Goal: Transaction & Acquisition: Book appointment/travel/reservation

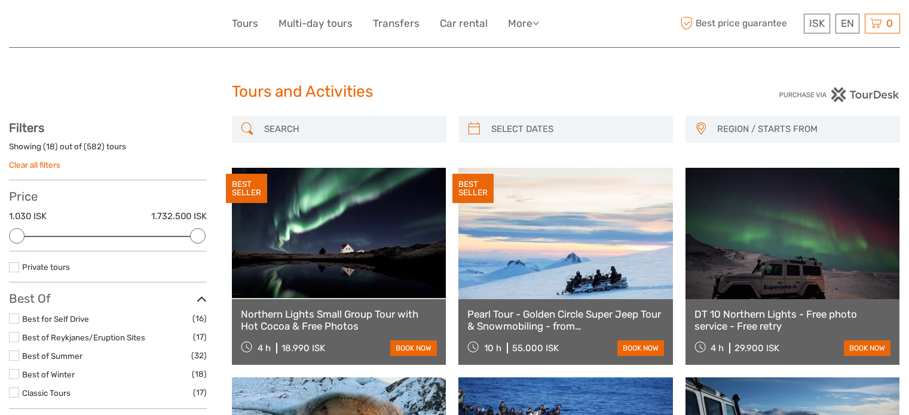
select select
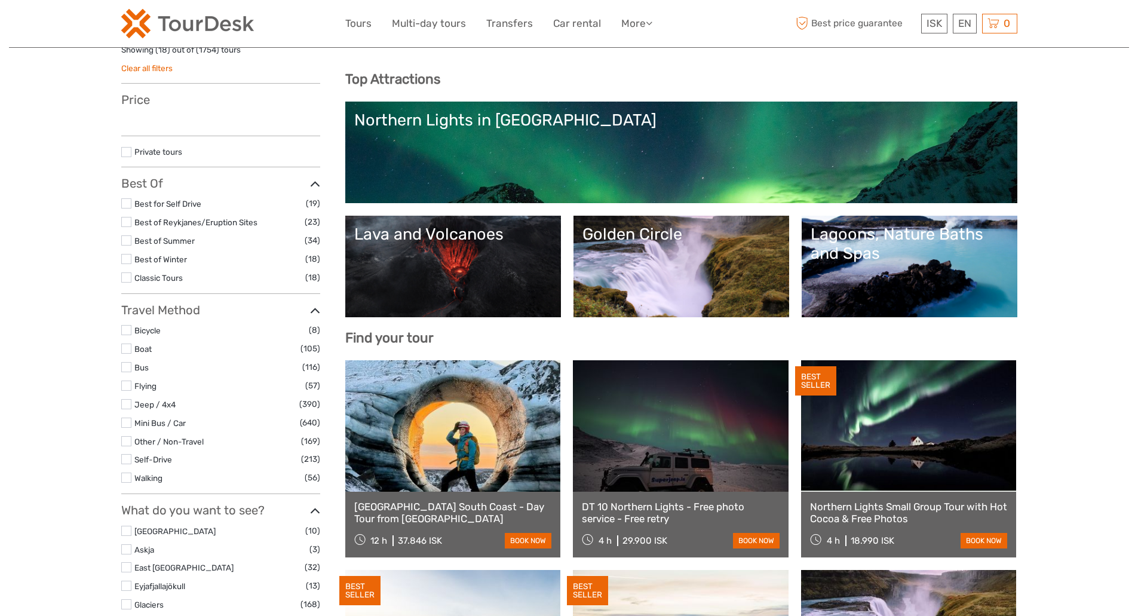
scroll to position [89, 0]
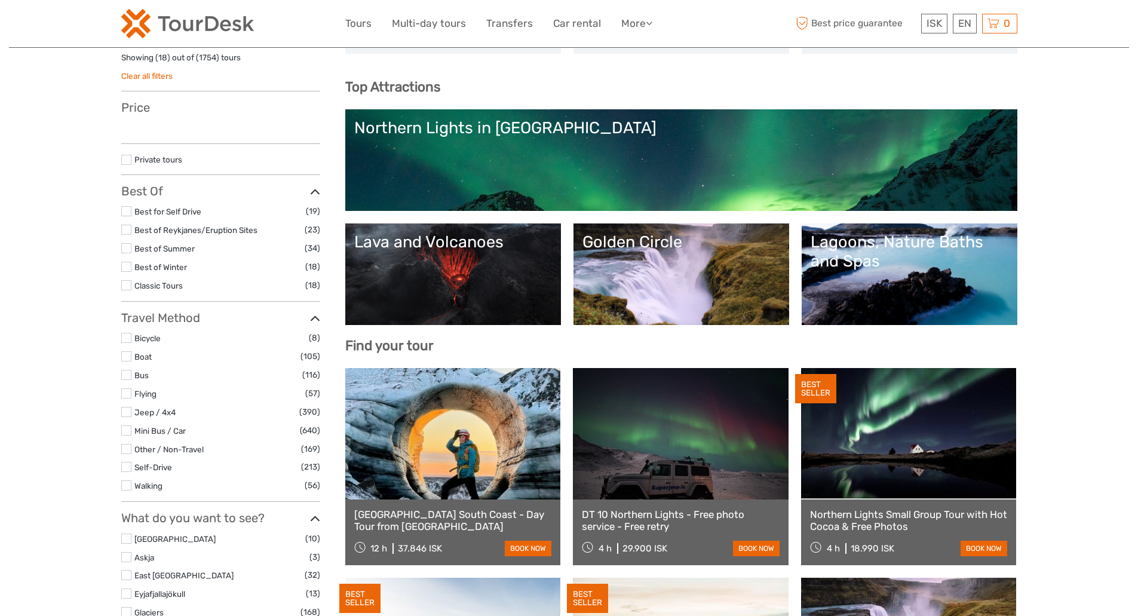
click at [126, 408] on label at bounding box center [126, 412] width 10 height 10
click at [0, 0] on input "checkbox" at bounding box center [0, 0] width 0 height 0
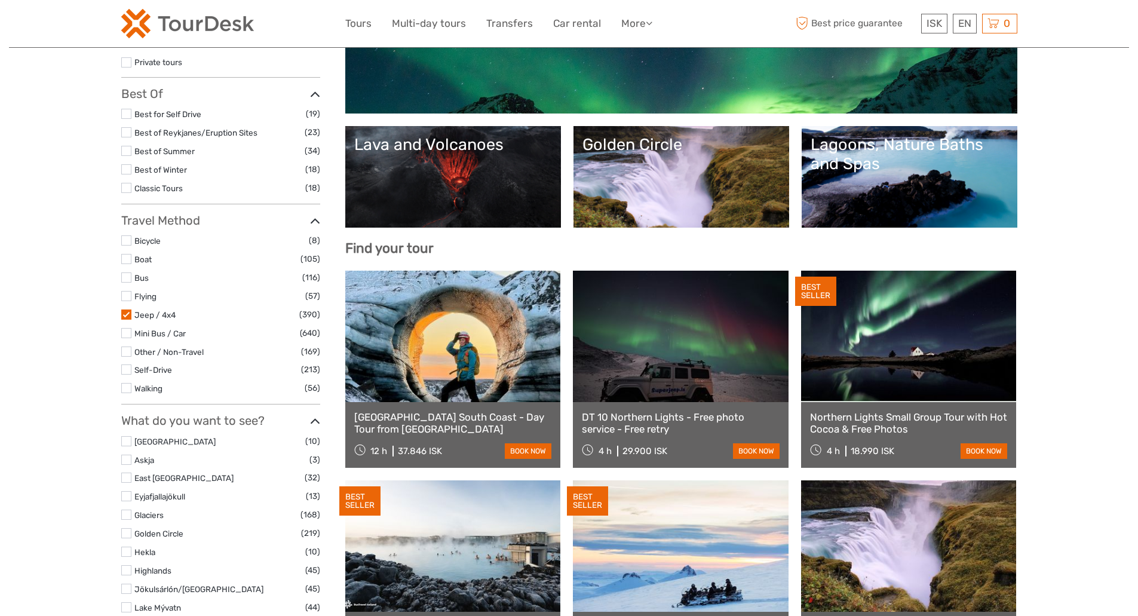
select select
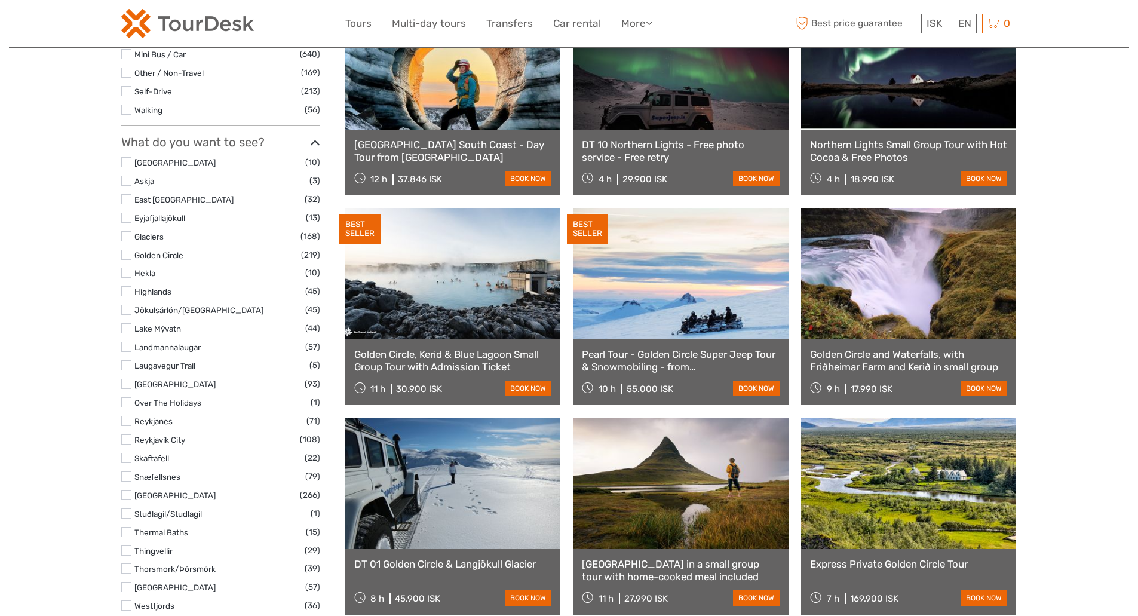
scroll to position [489, 0]
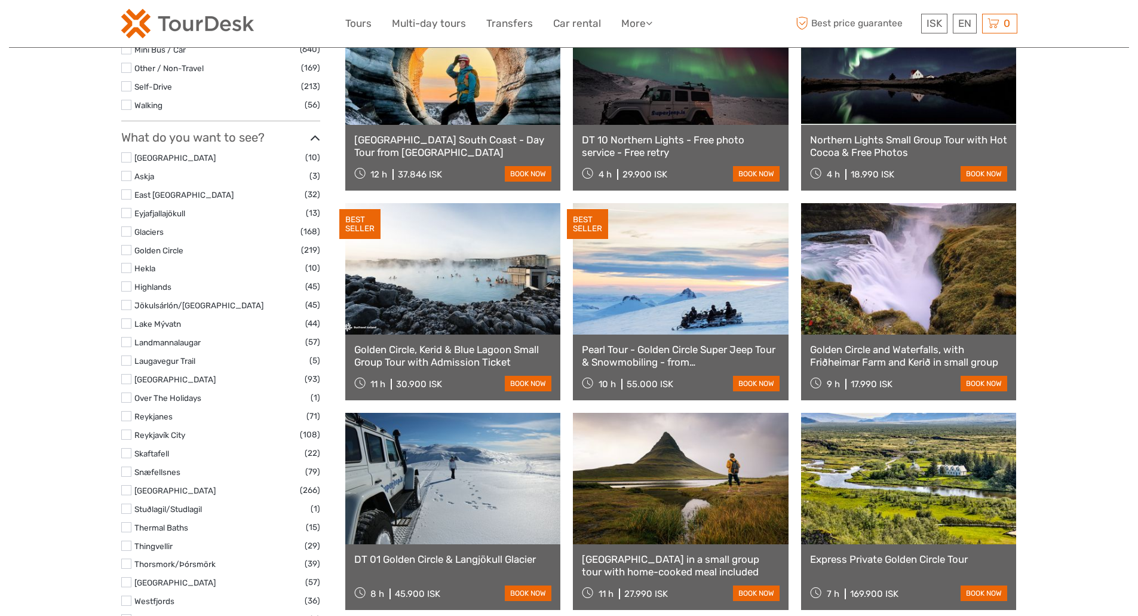
drag, startPoint x: 1142, startPoint y: 100, endPoint x: 1137, endPoint y: 195, distance: 95.7
click at [124, 249] on label at bounding box center [126, 250] width 10 height 10
click at [0, 0] on input "checkbox" at bounding box center [0, 0] width 0 height 0
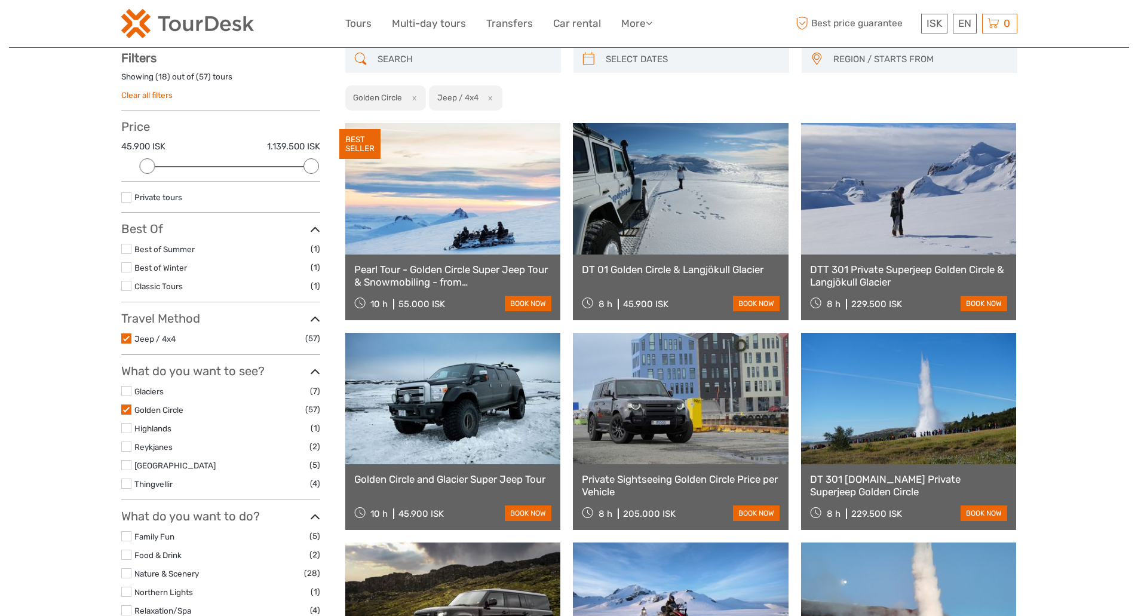
scroll to position [68, 0]
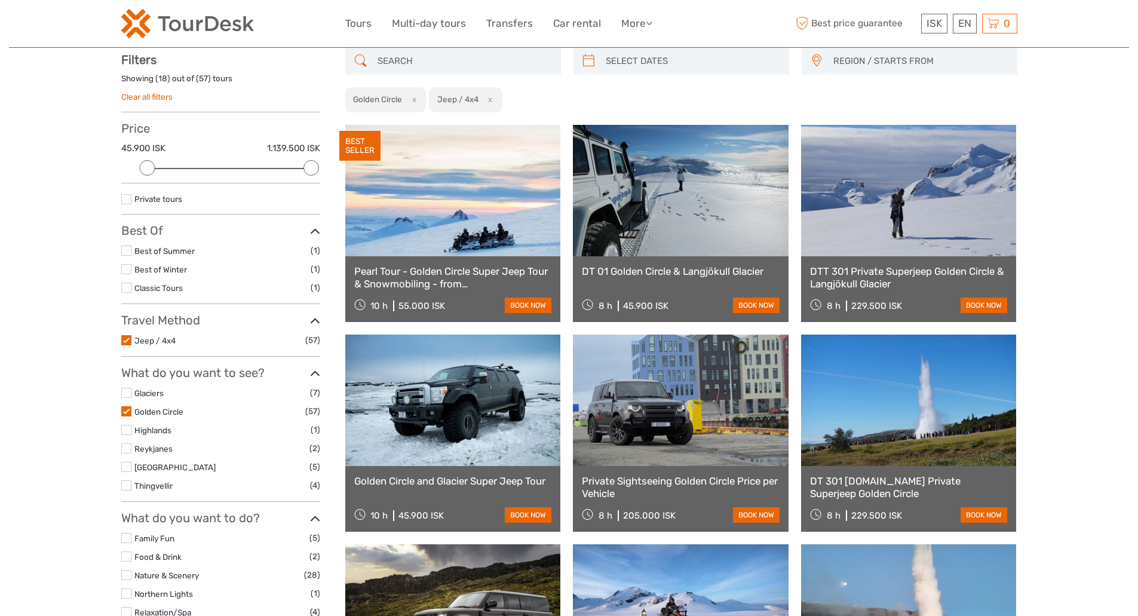
click at [458, 402] on link at bounding box center [453, 400] width 216 height 131
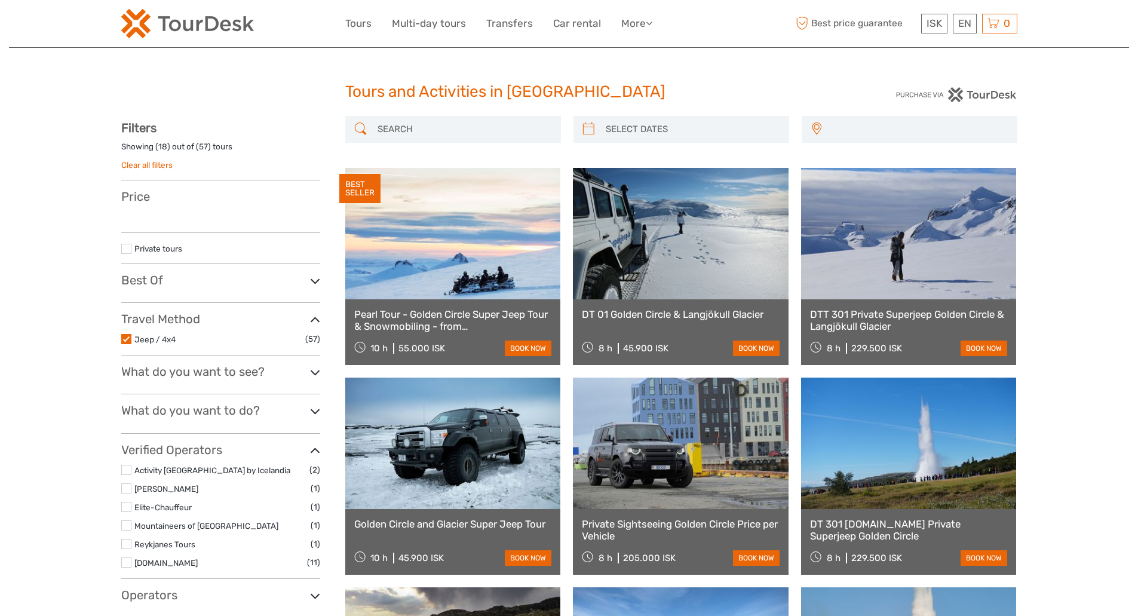
select select
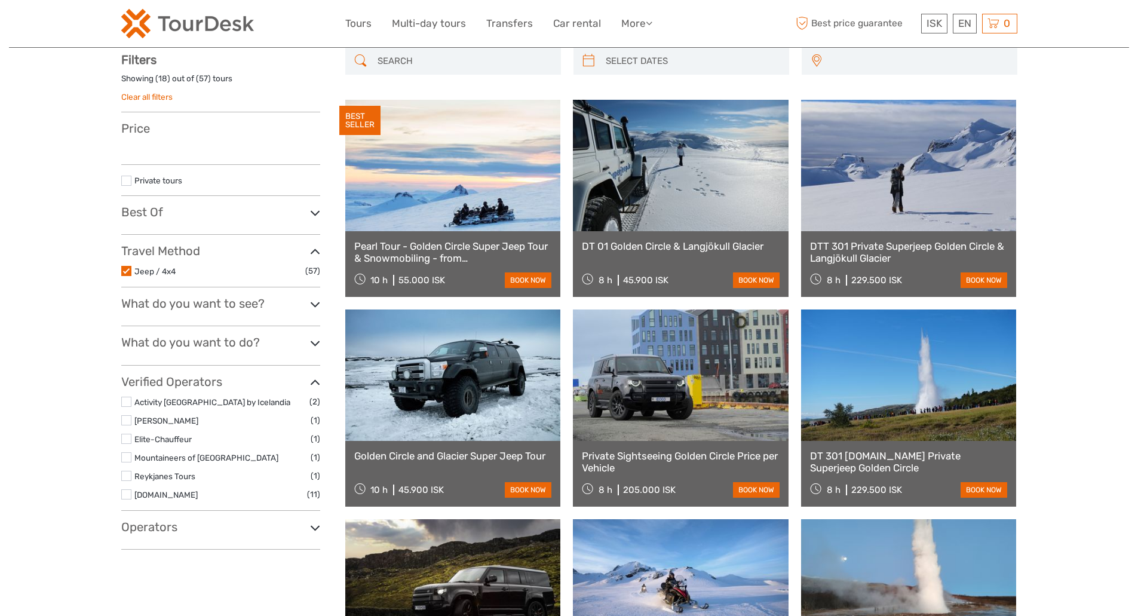
select select
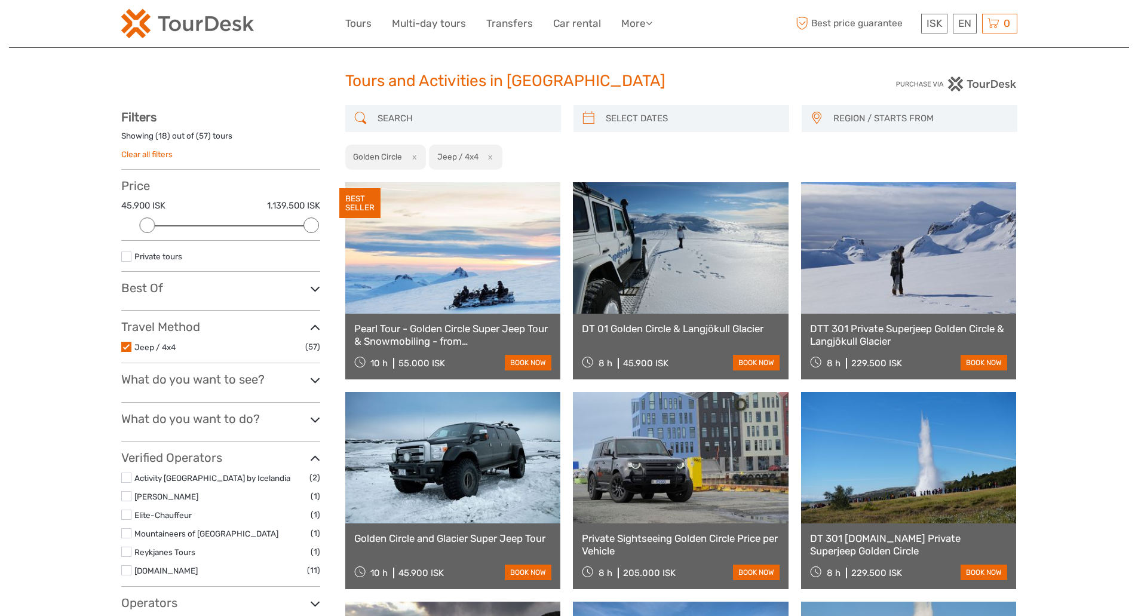
scroll to position [33, 0]
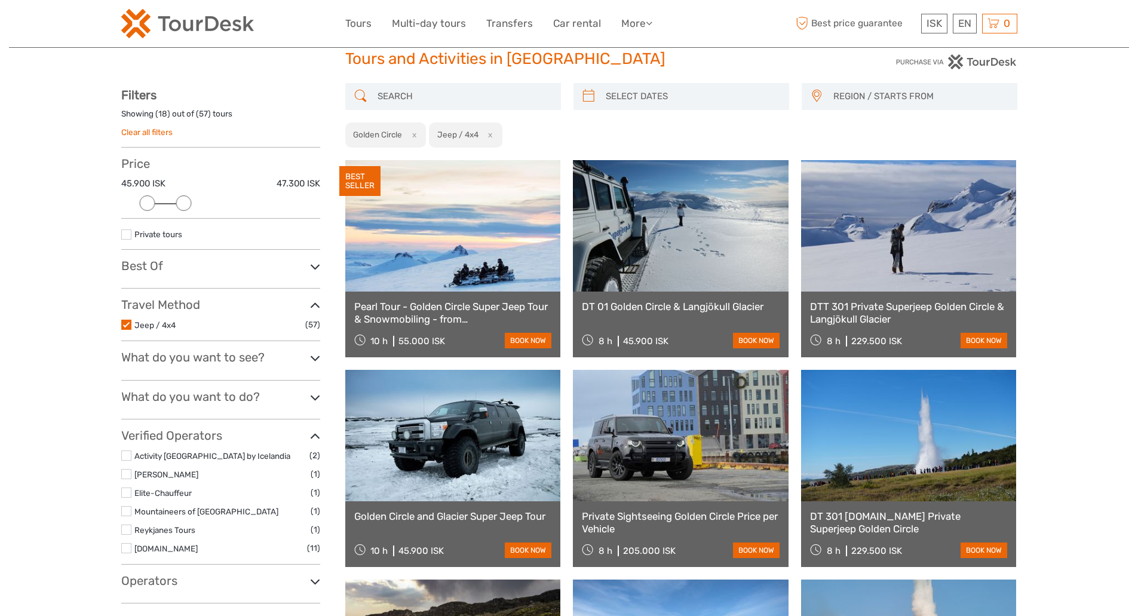
drag, startPoint x: 308, startPoint y: 204, endPoint x: 189, endPoint y: 203, distance: 118.9
click at [189, 203] on div at bounding box center [184, 203] width 16 height 16
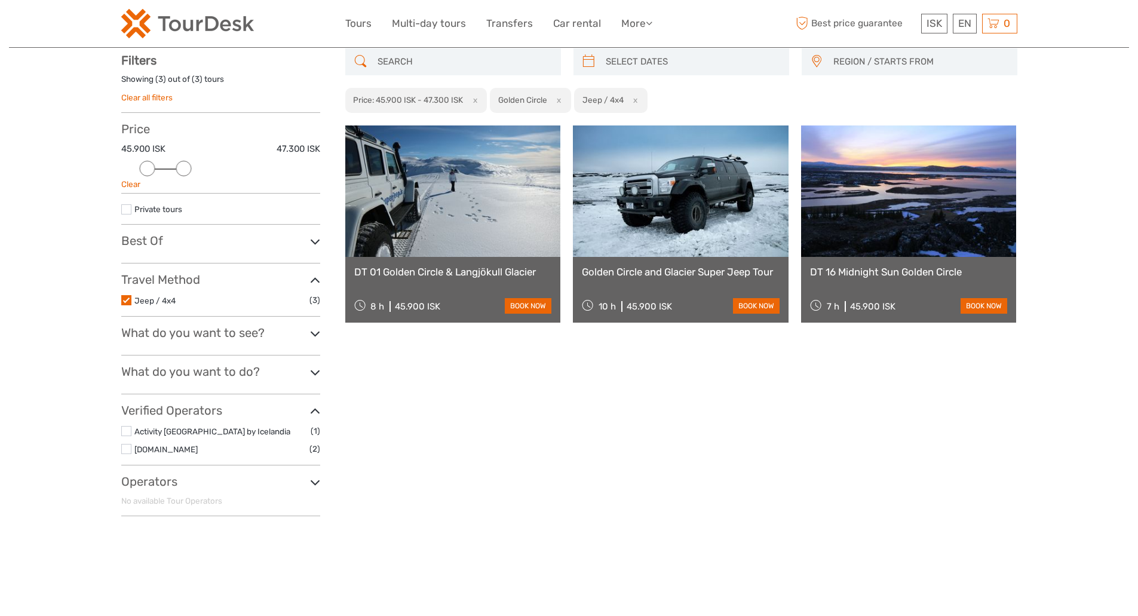
scroll to position [68, 0]
drag, startPoint x: 185, startPoint y: 167, endPoint x: 195, endPoint y: 167, distance: 10.2
click at [195, 167] on div at bounding box center [202, 168] width 16 height 16
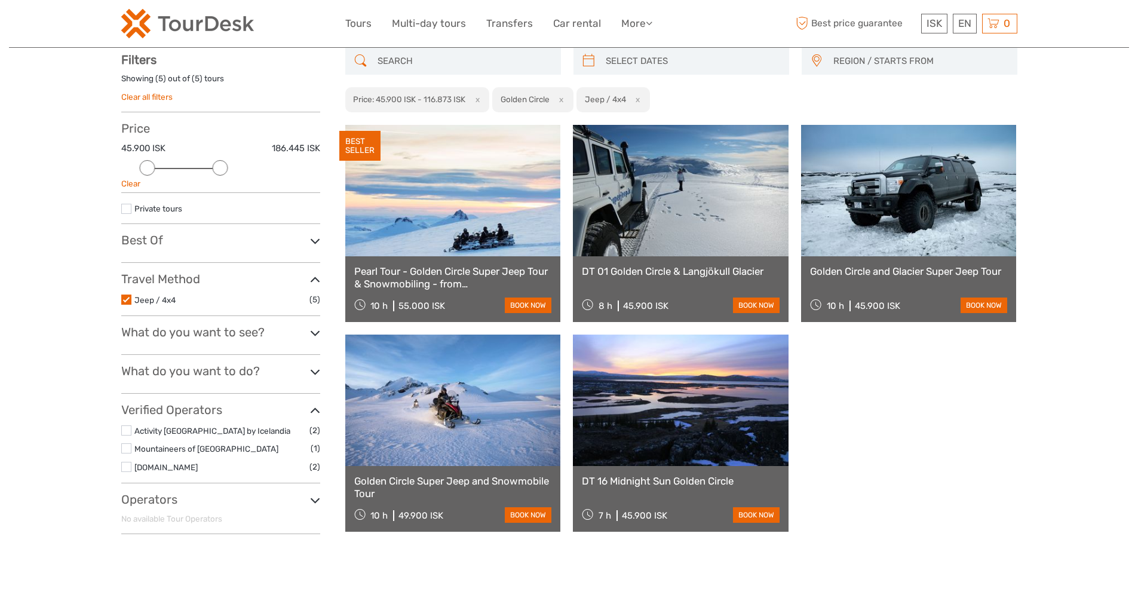
drag, startPoint x: 205, startPoint y: 166, endPoint x: 216, endPoint y: 167, distance: 11.4
click at [216, 167] on div at bounding box center [220, 168] width 16 height 16
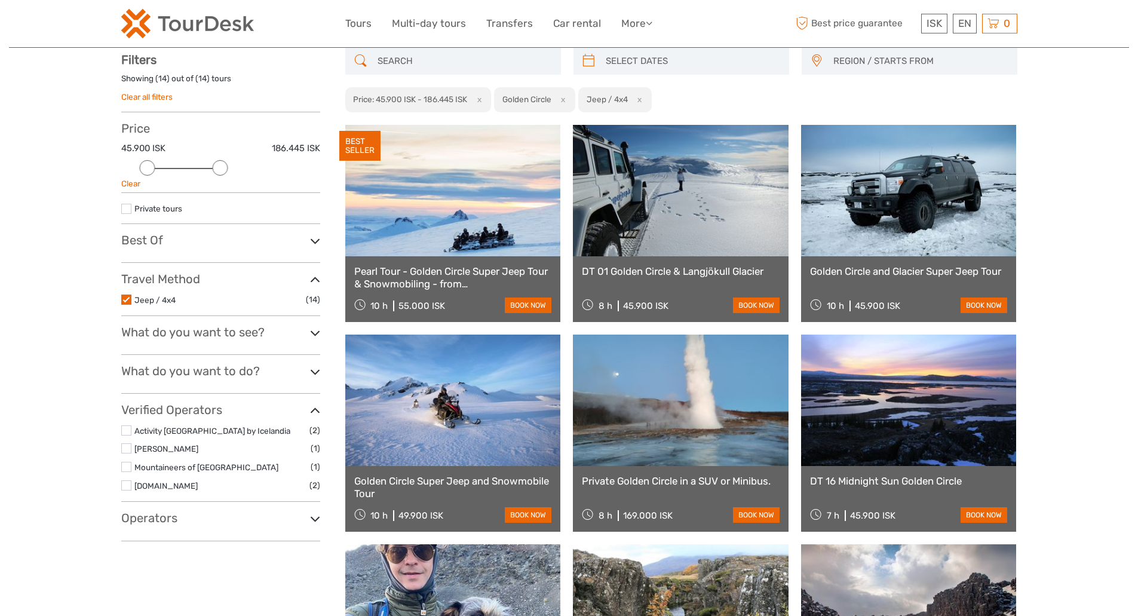
click at [201, 167] on div "Price 45.900 ISK 186.445 ISK Clear" at bounding box center [220, 157] width 199 height 72
click at [197, 166] on div "Price 45.900 ISK 186.445 ISK Clear" at bounding box center [220, 157] width 199 height 72
drag, startPoint x: 225, startPoint y: 168, endPoint x: 213, endPoint y: 168, distance: 12.0
click at [213, 168] on div at bounding box center [221, 168] width 182 height 1
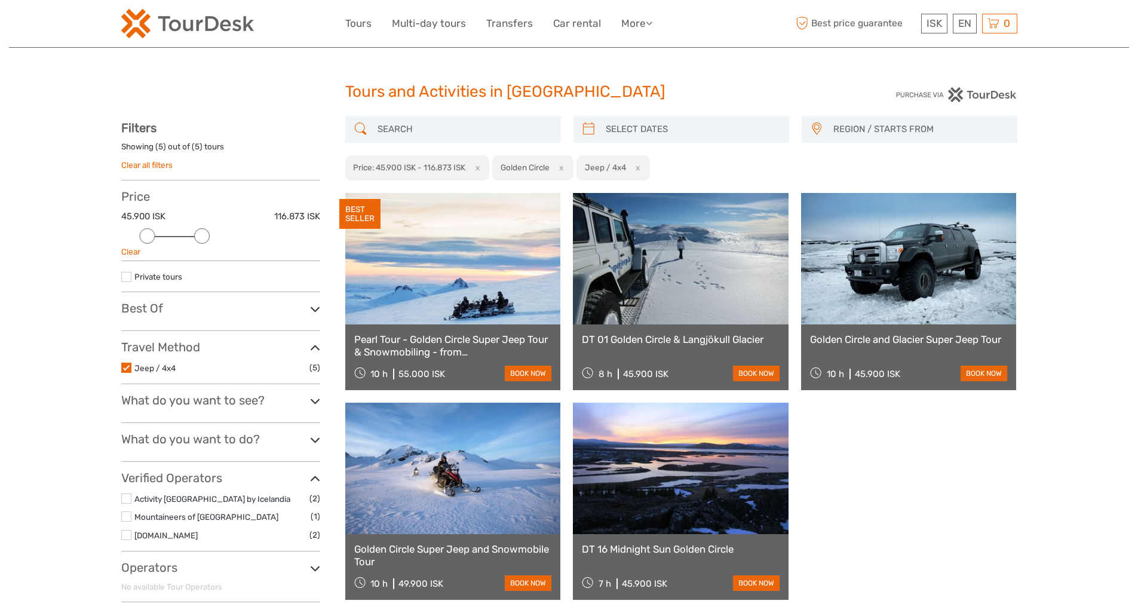
click at [315, 565] on icon at bounding box center [315, 569] width 10 height 16
click at [154, 165] on link "Clear all filters" at bounding box center [146, 165] width 51 height 10
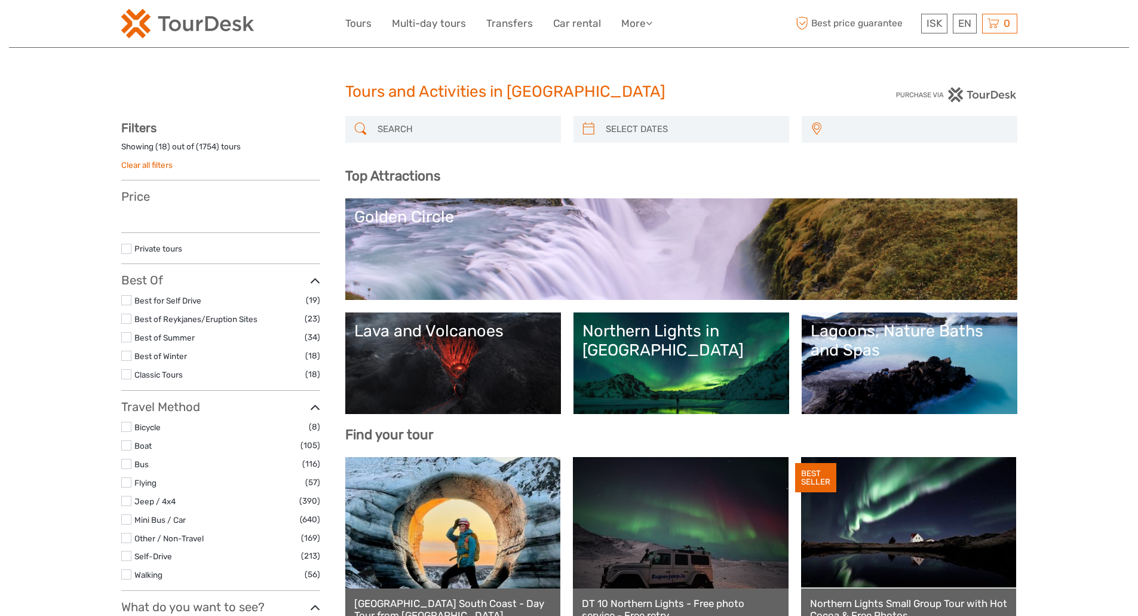
select select
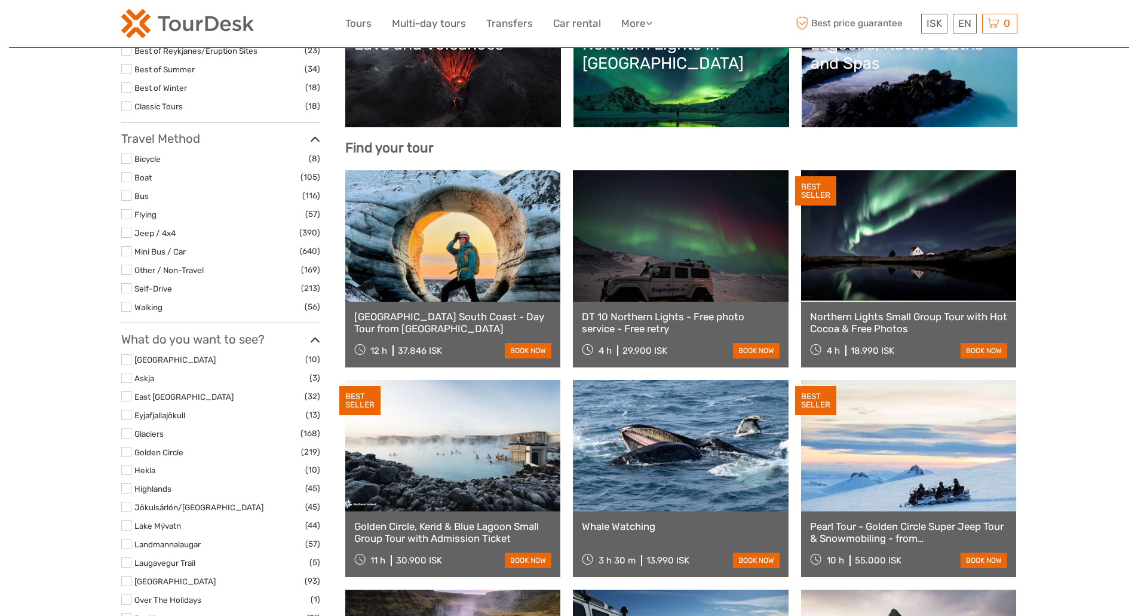
scroll to position [268, 0]
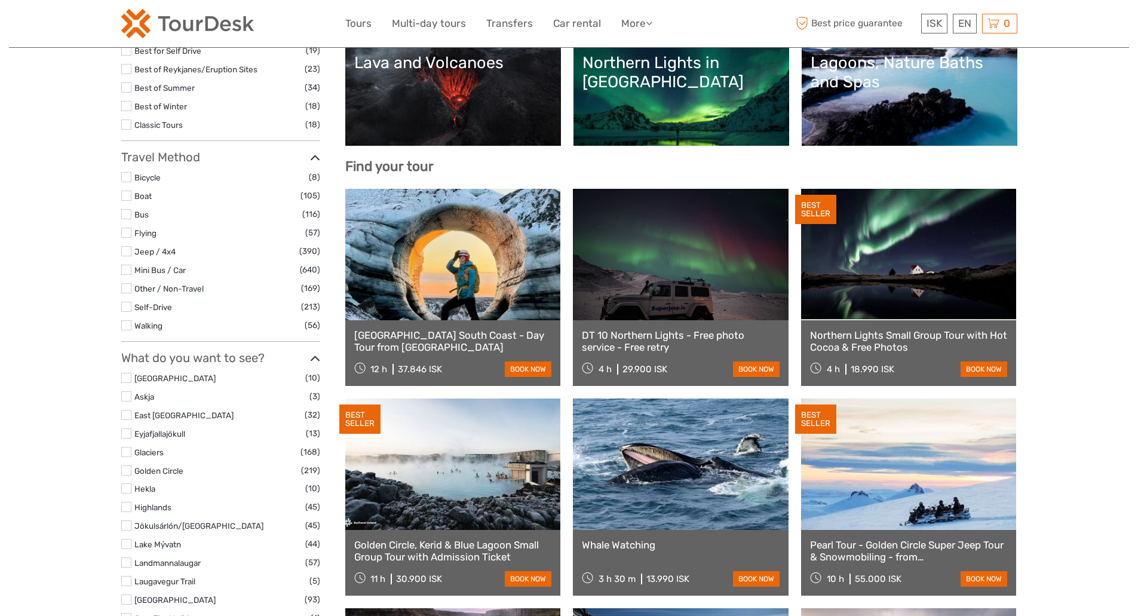
click at [126, 250] on label at bounding box center [126, 251] width 10 height 10
click at [0, 0] on input "checkbox" at bounding box center [0, 0] width 0 height 0
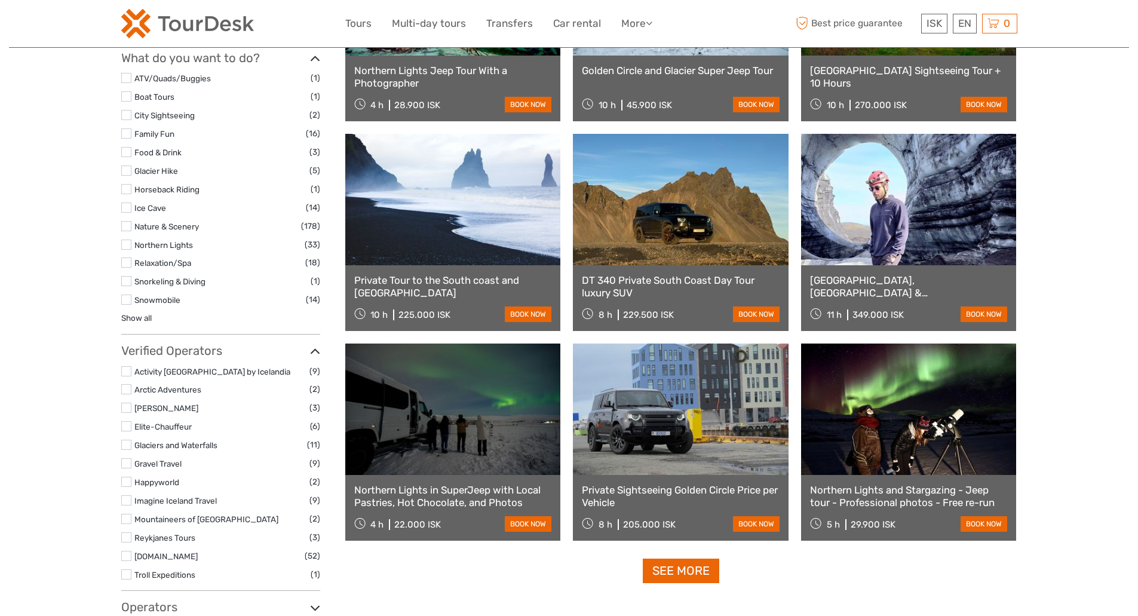
scroll to position [900, 0]
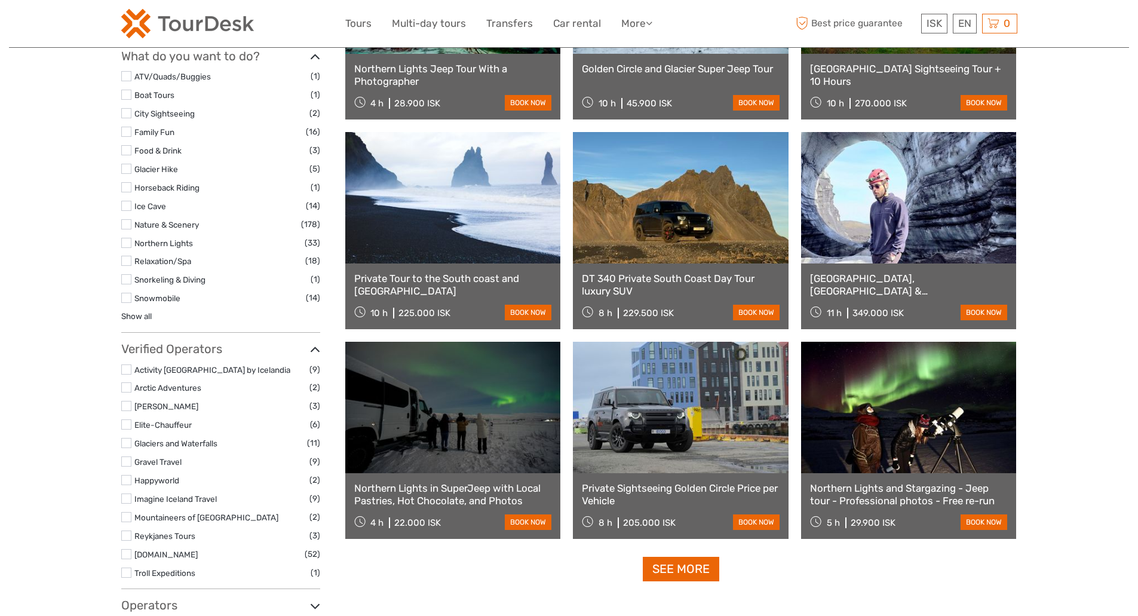
click at [125, 440] on label at bounding box center [126, 443] width 10 height 10
click at [0, 0] on input "checkbox" at bounding box center [0, 0] width 0 height 0
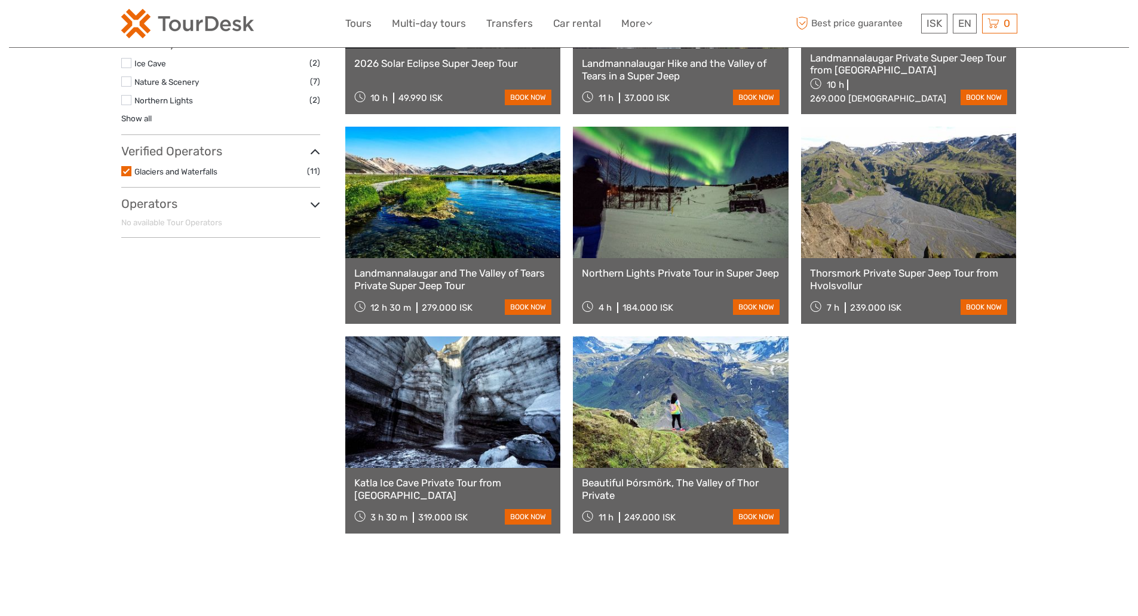
scroll to position [316, 0]
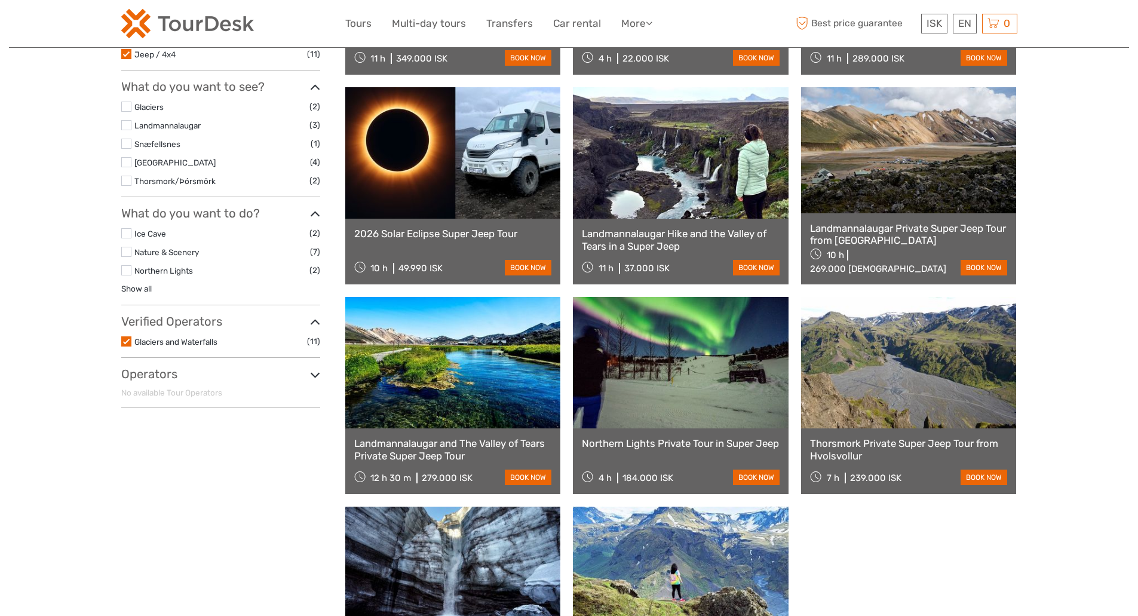
click at [127, 341] on label at bounding box center [126, 341] width 10 height 10
click at [0, 0] on input "checkbox" at bounding box center [0, 0] width 0 height 0
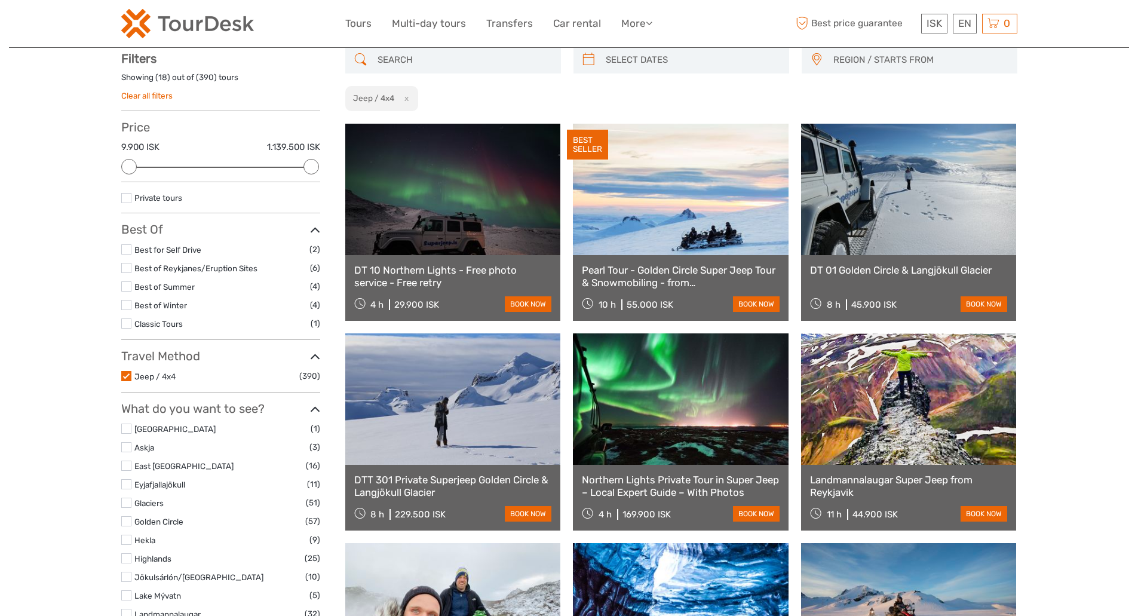
scroll to position [68, 0]
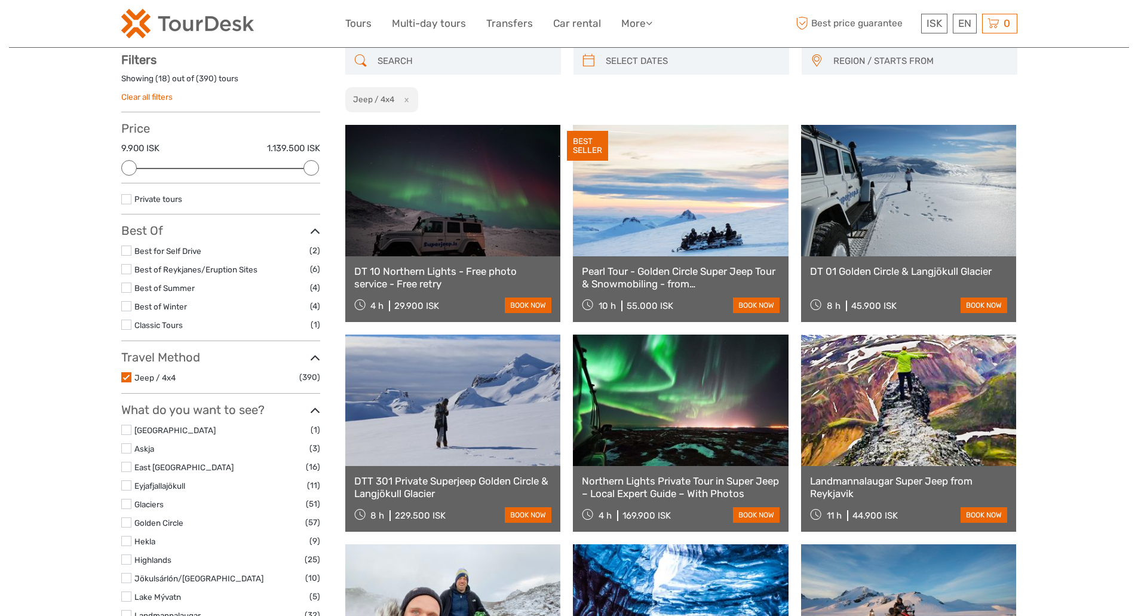
click at [127, 375] on label at bounding box center [126, 377] width 10 height 10
click at [0, 0] on input "checkbox" at bounding box center [0, 0] width 0 height 0
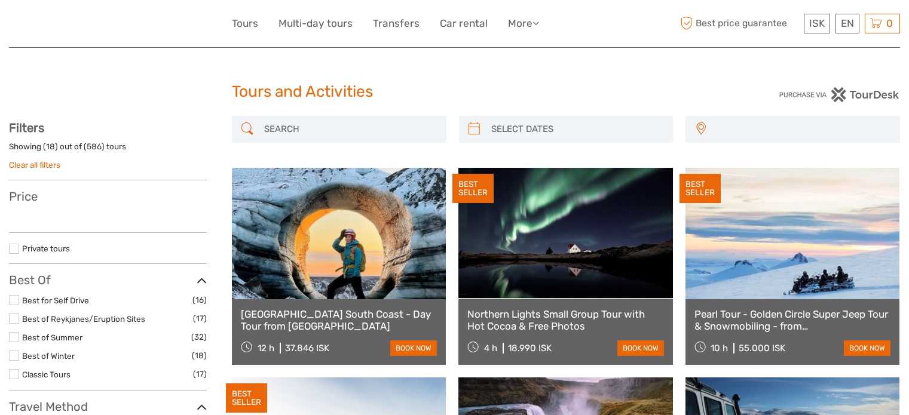
select select
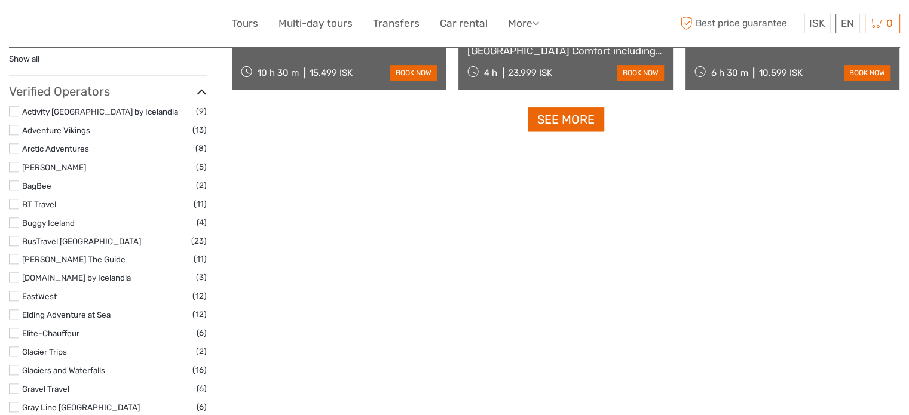
scroll to position [1346, 0]
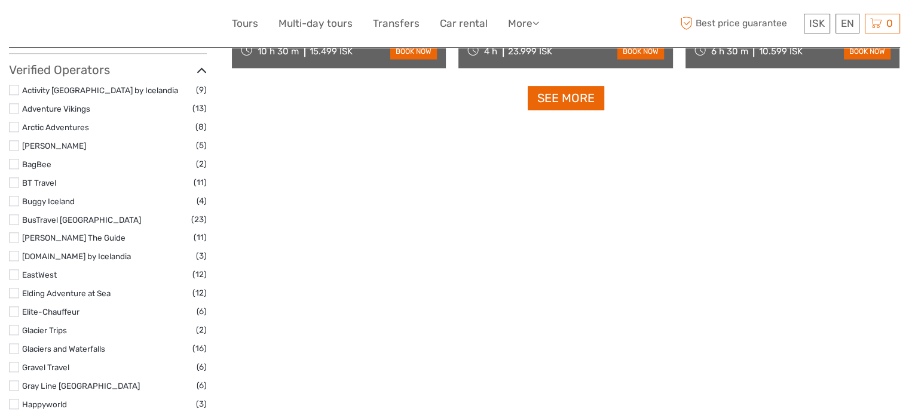
click at [12, 365] on label at bounding box center [14, 367] width 10 height 10
click at [0, 0] on input "checkbox" at bounding box center [0, 0] width 0 height 0
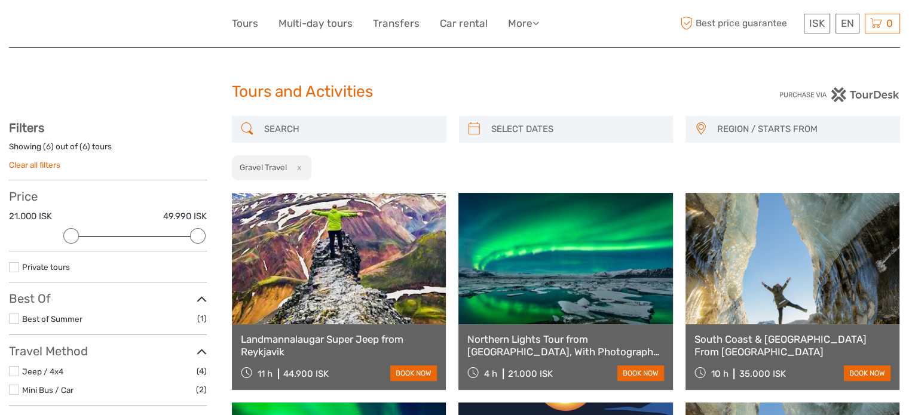
click at [293, 128] on input "search" at bounding box center [349, 129] width 181 height 21
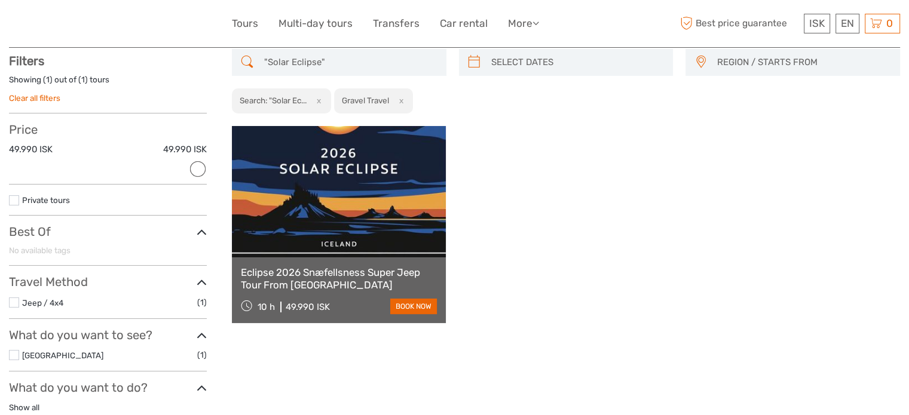
scroll to position [68, 0]
type input ""Solar Eclipse""
click at [405, 99] on button "x" at bounding box center [399, 100] width 16 height 13
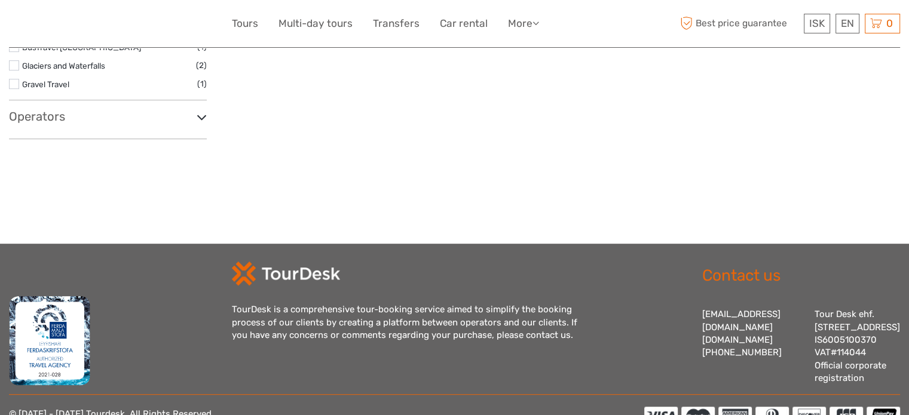
scroll to position [605, 0]
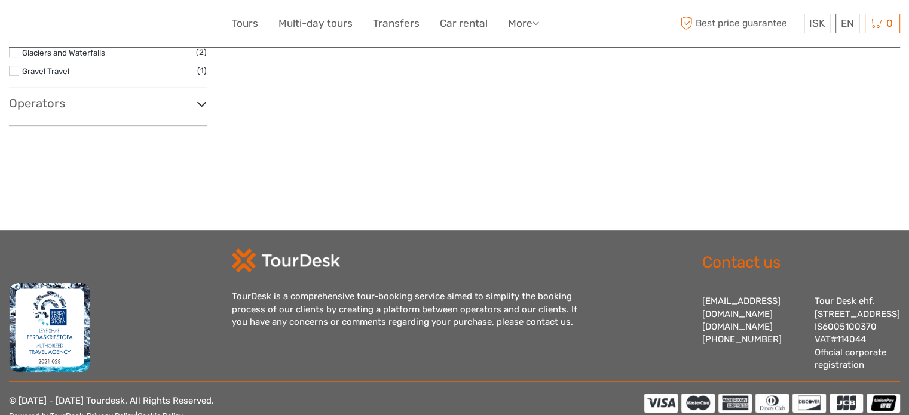
click at [201, 97] on icon at bounding box center [202, 104] width 10 height 16
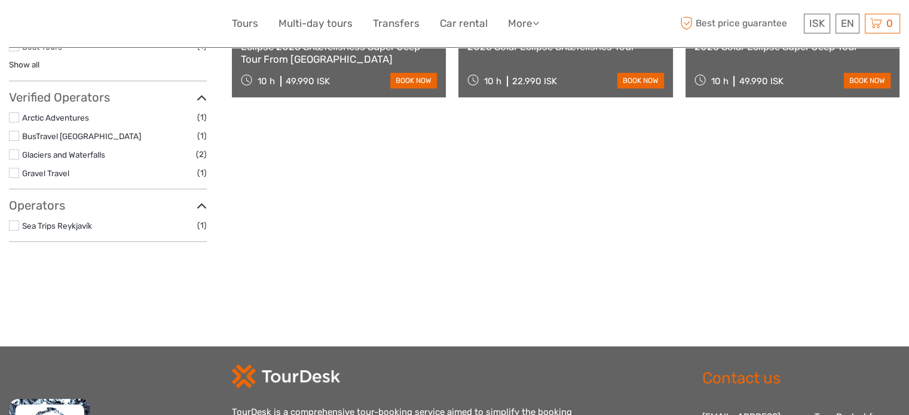
scroll to position [491, 0]
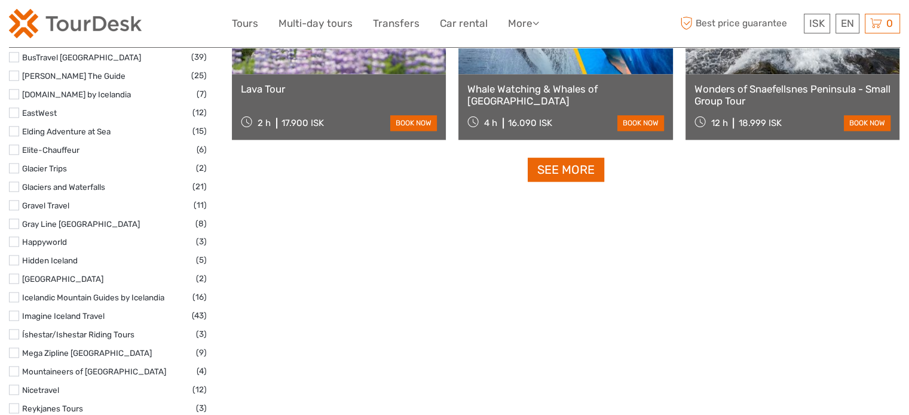
scroll to position [1567, 0]
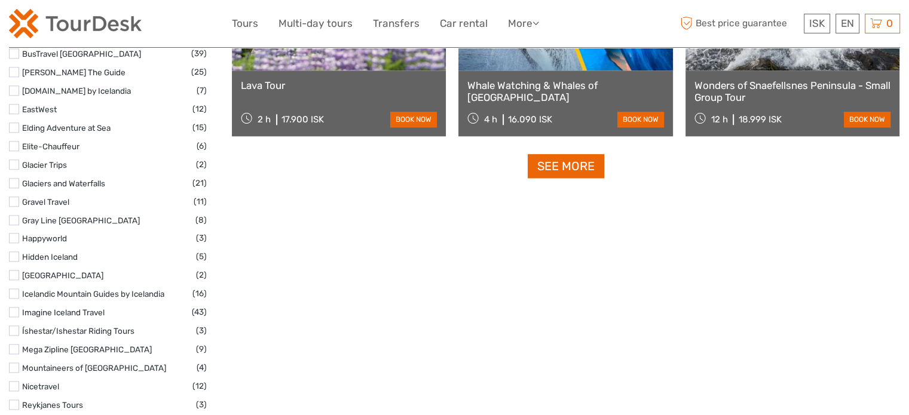
click at [16, 201] on label at bounding box center [14, 202] width 10 height 10
click at [0, 0] on input "checkbox" at bounding box center [0, 0] width 0 height 0
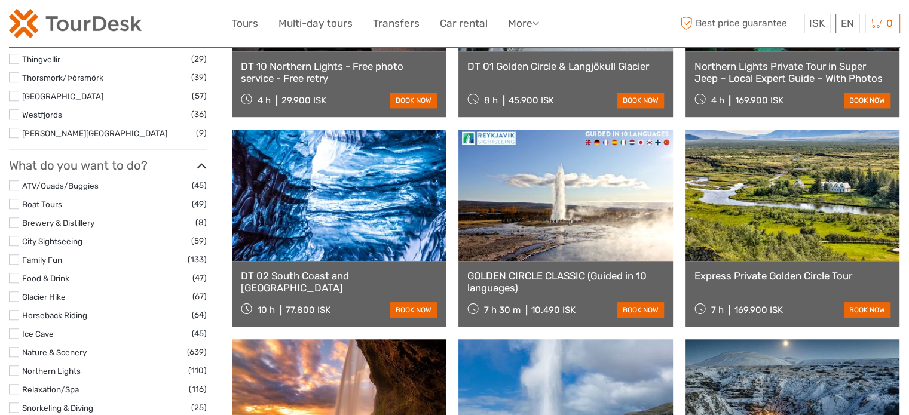
select select
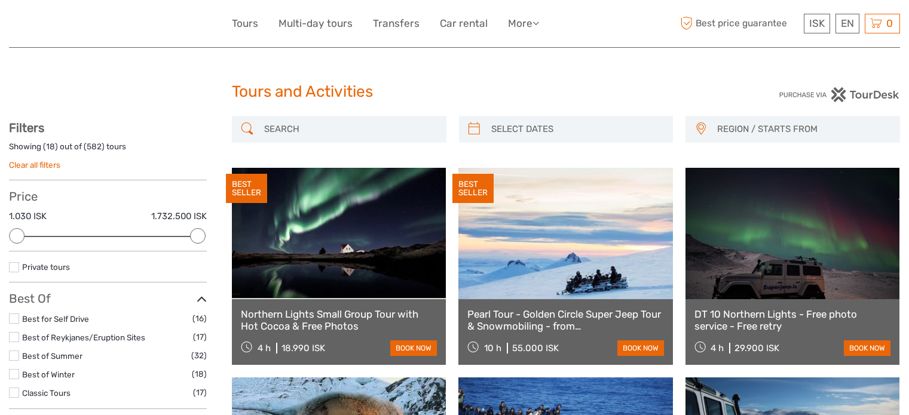
select select
click at [241, 22] on link "Tours" at bounding box center [245, 23] width 26 height 17
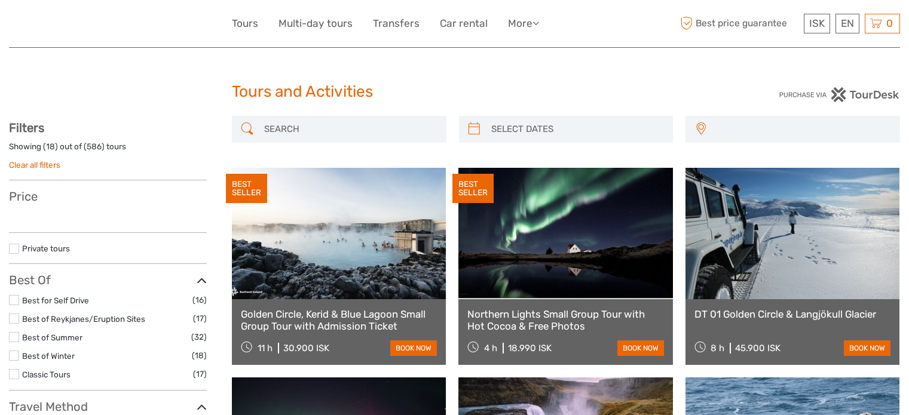
select select
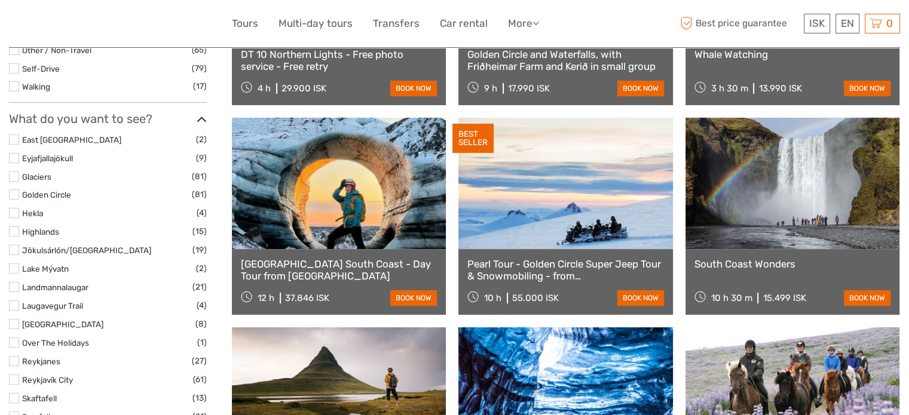
select select
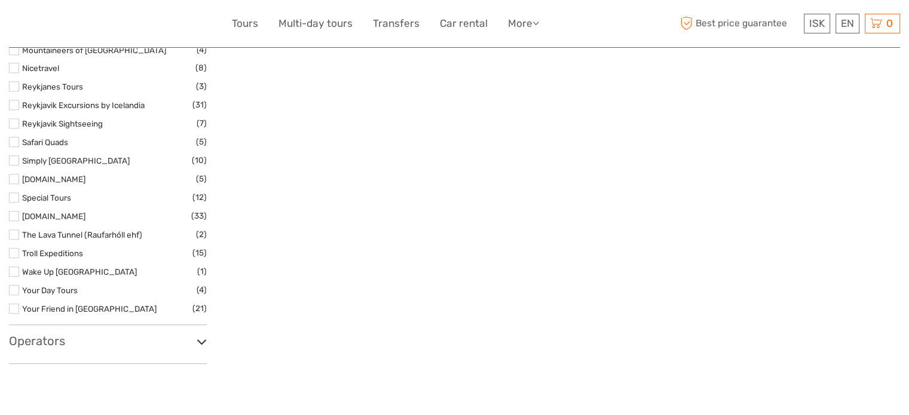
scroll to position [1869, 0]
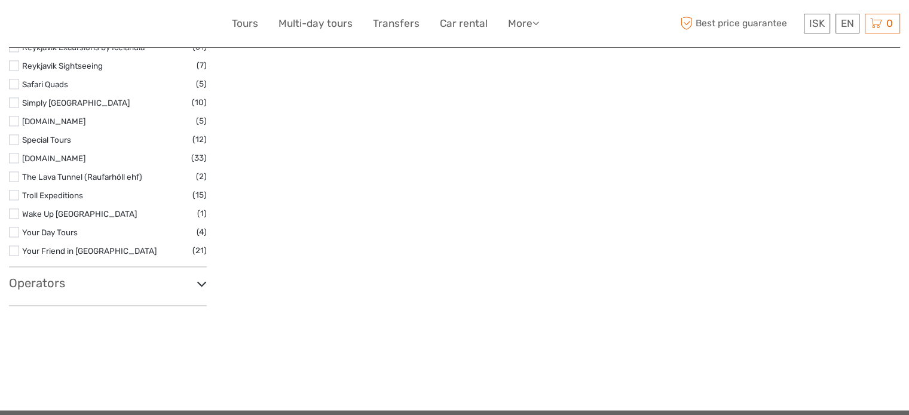
click at [57, 276] on h3 "Operators" at bounding box center [108, 283] width 198 height 14
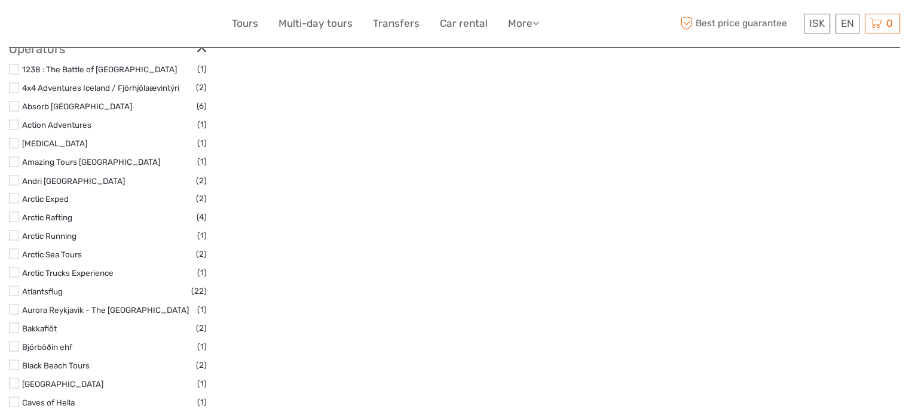
scroll to position [2250, 0]
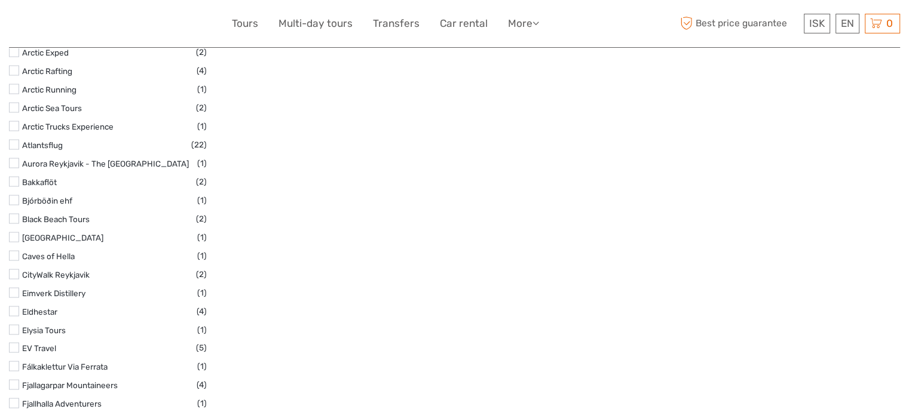
click at [16, 251] on label at bounding box center [14, 255] width 10 height 10
click at [0, 0] on input "checkbox" at bounding box center [0, 0] width 0 height 0
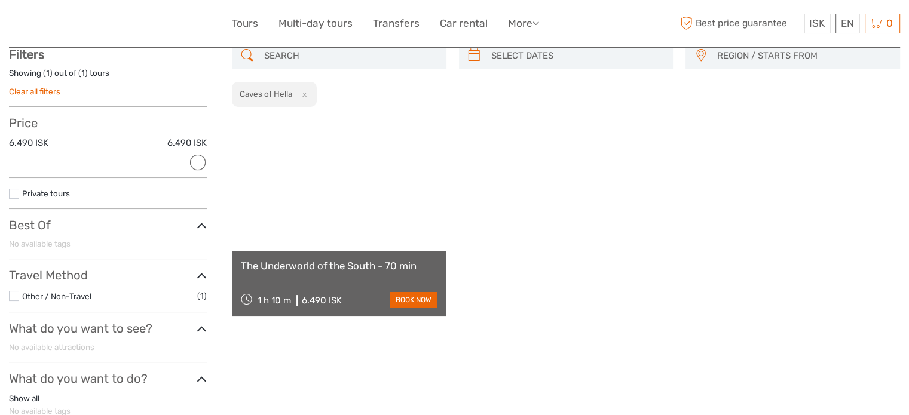
scroll to position [68, 0]
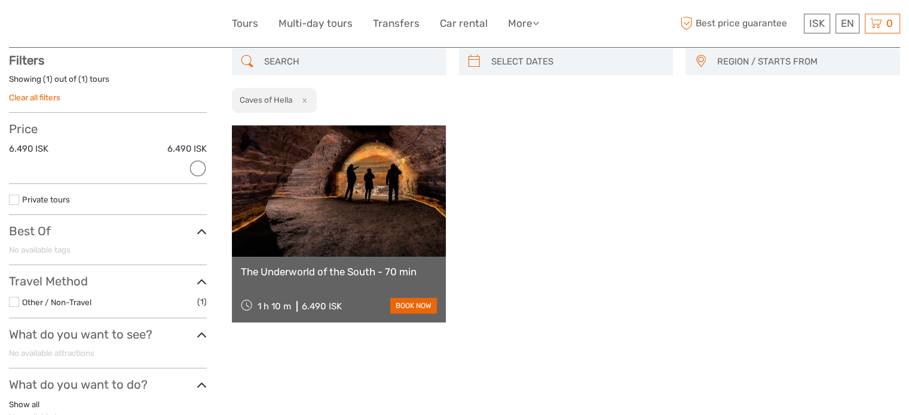
click at [363, 266] on link "The Underworld of the South - 70 min" at bounding box center [339, 272] width 196 height 12
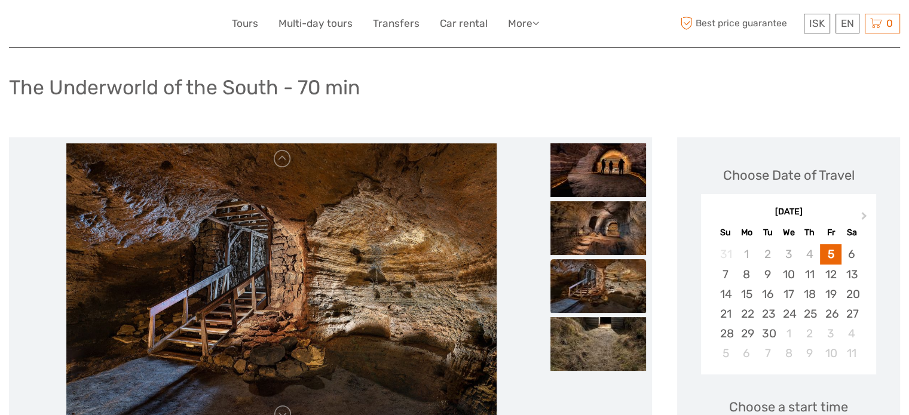
scroll to position [57, 0]
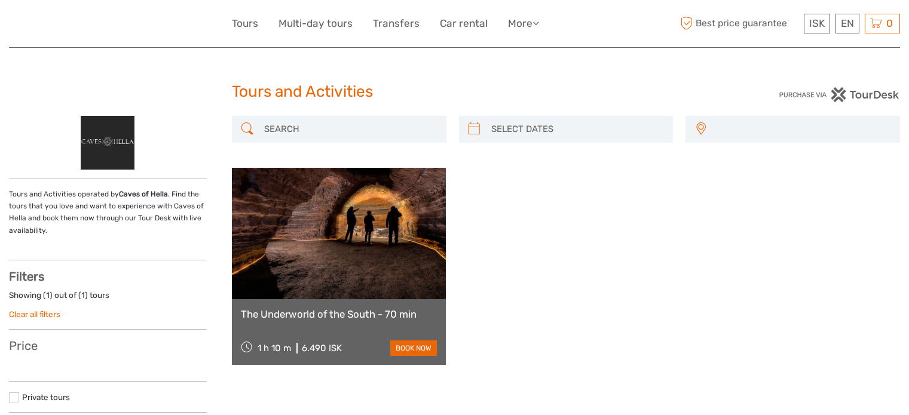
select select
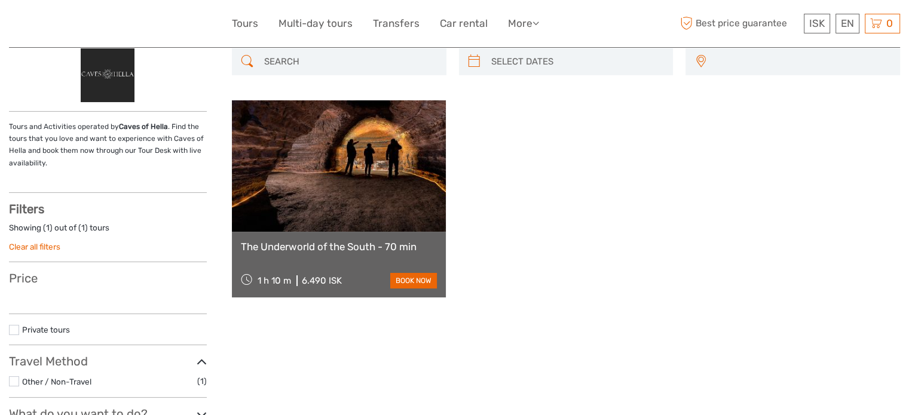
select select
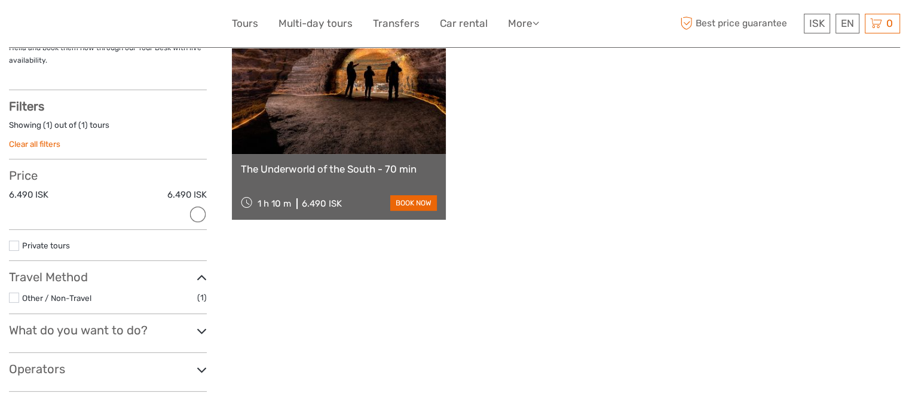
scroll to position [0, 0]
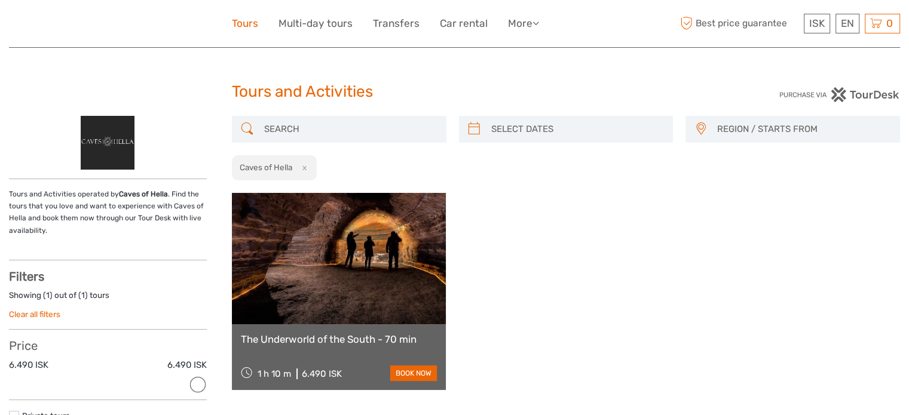
click at [240, 23] on link "Tours" at bounding box center [245, 23] width 26 height 17
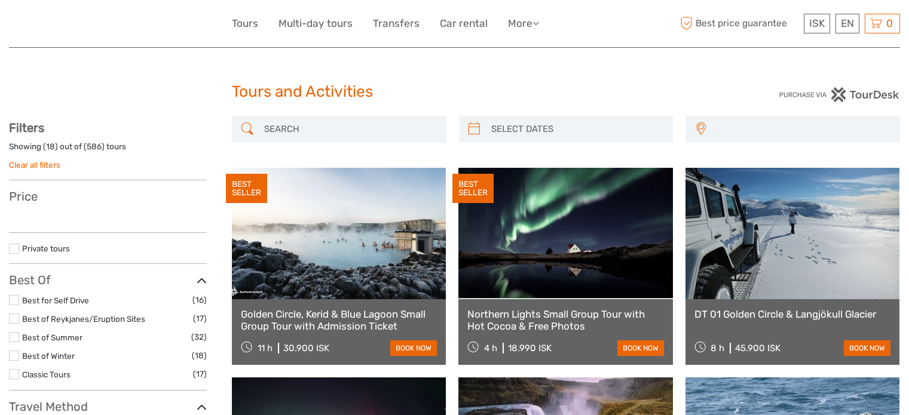
select select
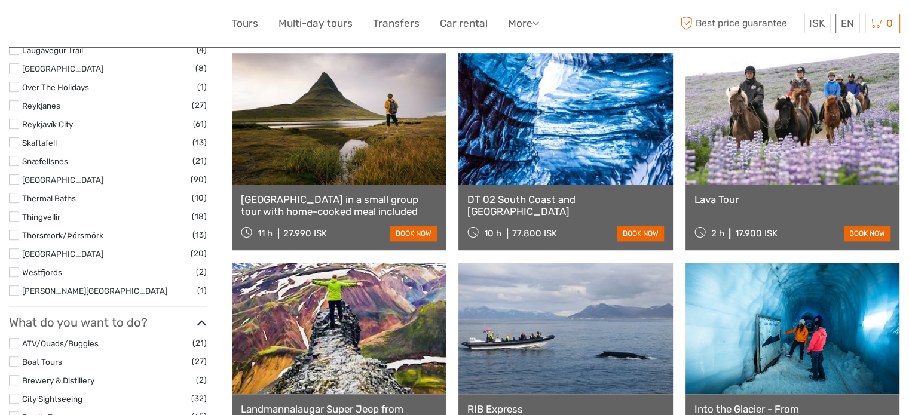
scroll to position [751, 0]
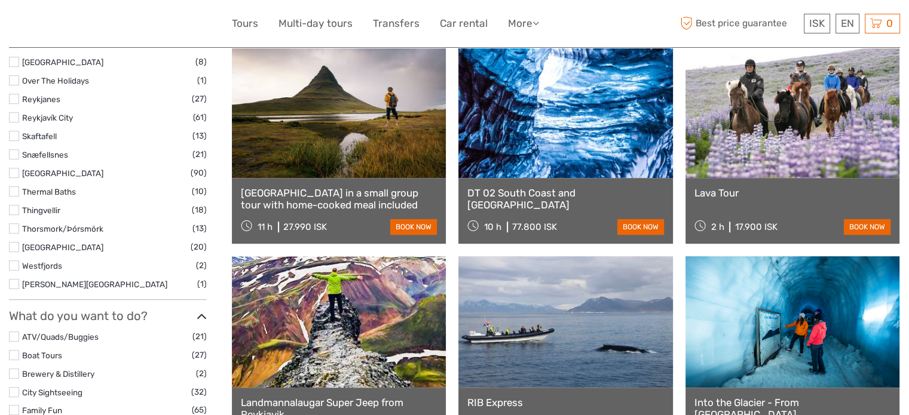
click at [17, 175] on label at bounding box center [14, 173] width 10 height 10
click at [0, 0] on input "checkbox" at bounding box center [0, 0] width 0 height 0
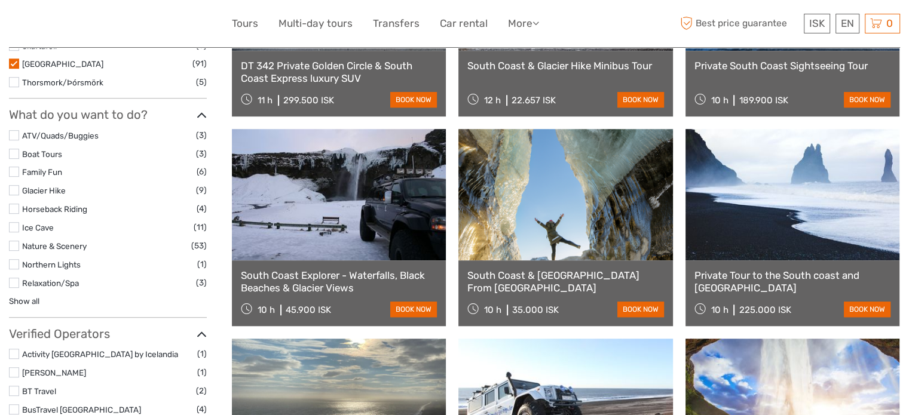
scroll to position [700, 0]
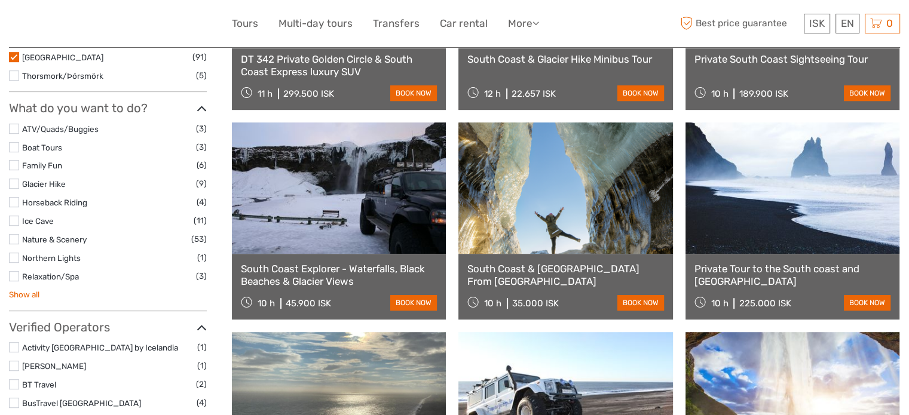
click at [26, 293] on link "Show all" at bounding box center [24, 295] width 30 height 10
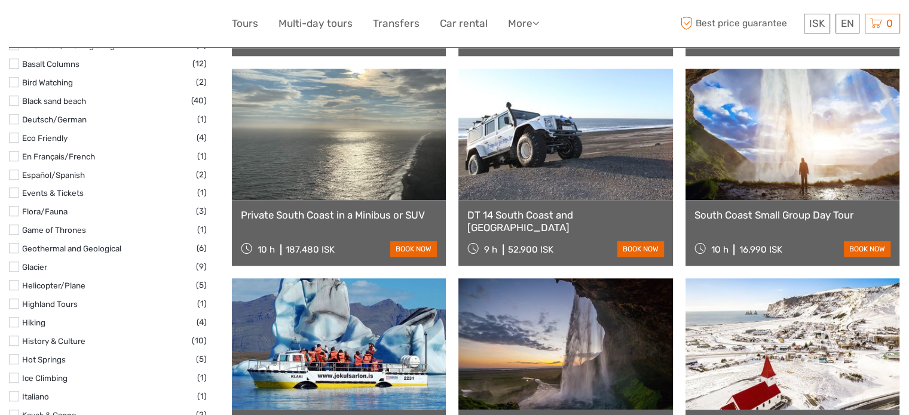
scroll to position [969, 0]
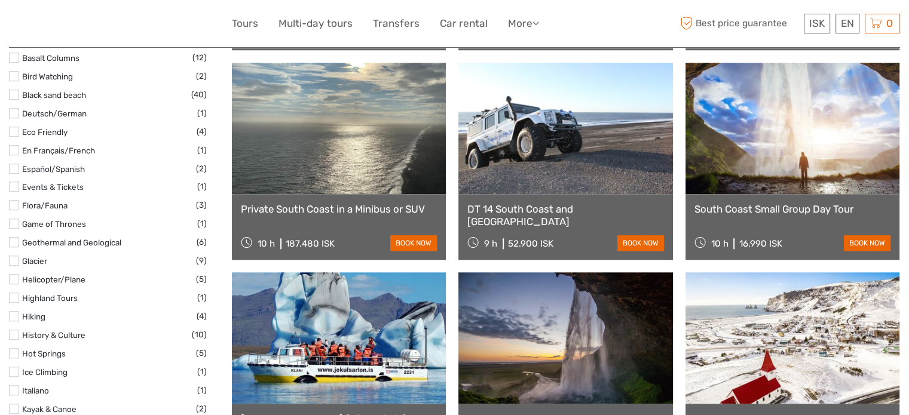
click at [14, 332] on label at bounding box center [14, 335] width 10 height 10
click at [0, 0] on input "checkbox" at bounding box center [0, 0] width 0 height 0
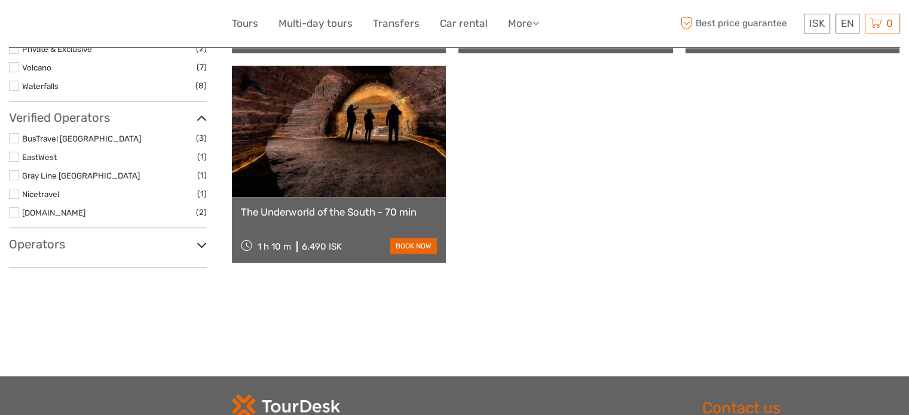
scroll to position [801, 0]
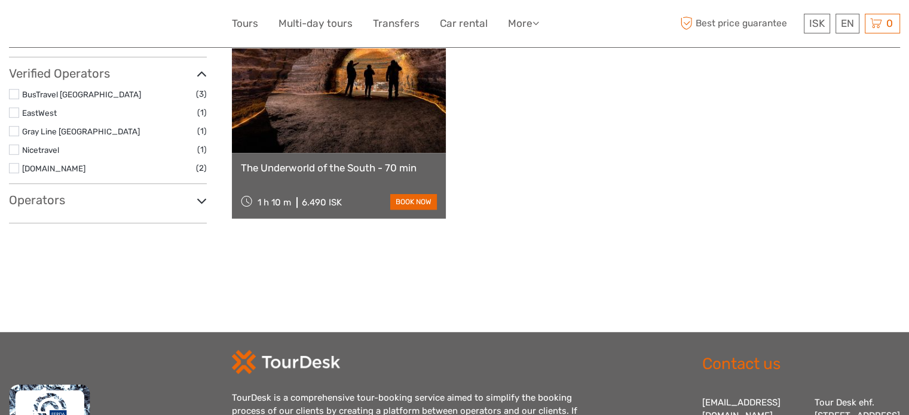
click at [33, 198] on h3 "Operators" at bounding box center [108, 200] width 198 height 14
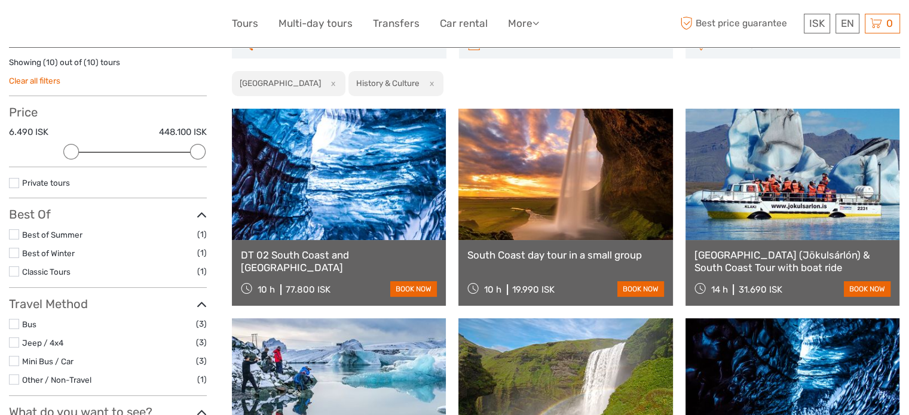
scroll to position [0, 0]
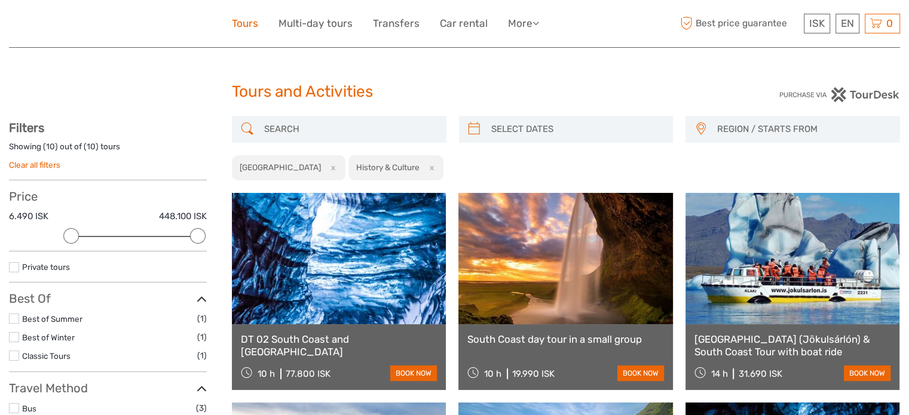
click at [243, 23] on link "Tours" at bounding box center [245, 23] width 26 height 17
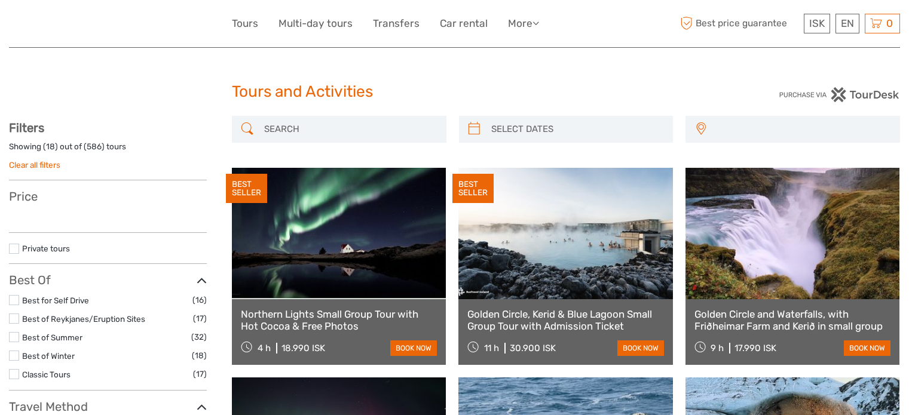
select select
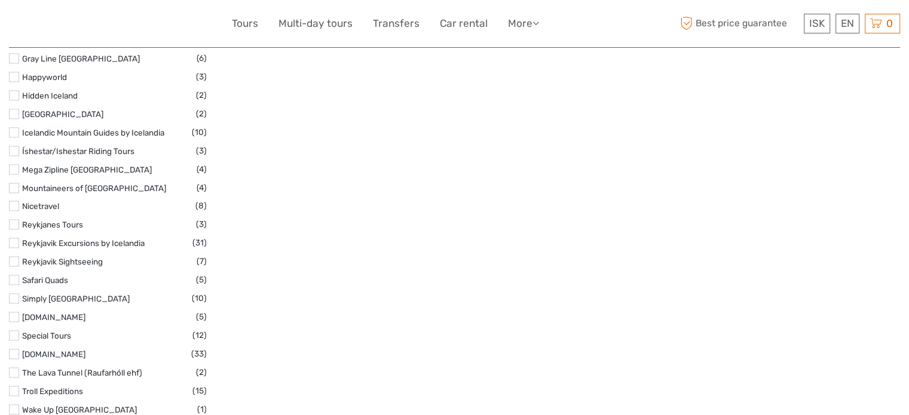
scroll to position [1722, 0]
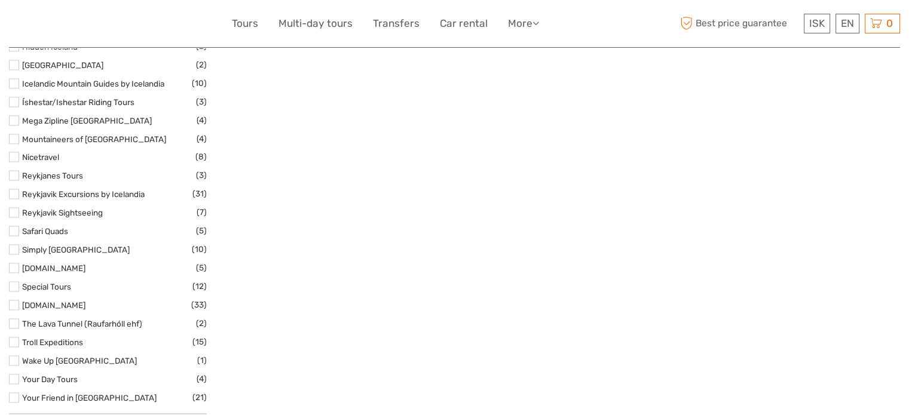
click at [18, 121] on label at bounding box center [14, 120] width 10 height 10
click at [0, 0] on input "checkbox" at bounding box center [0, 0] width 0 height 0
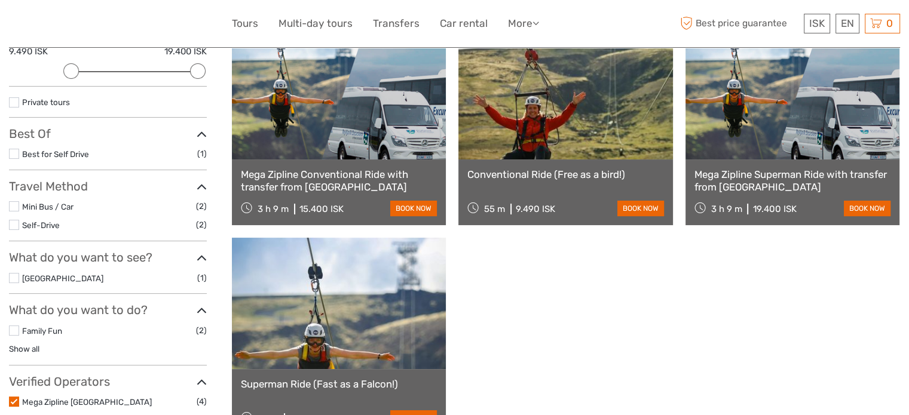
scroll to position [161, 0]
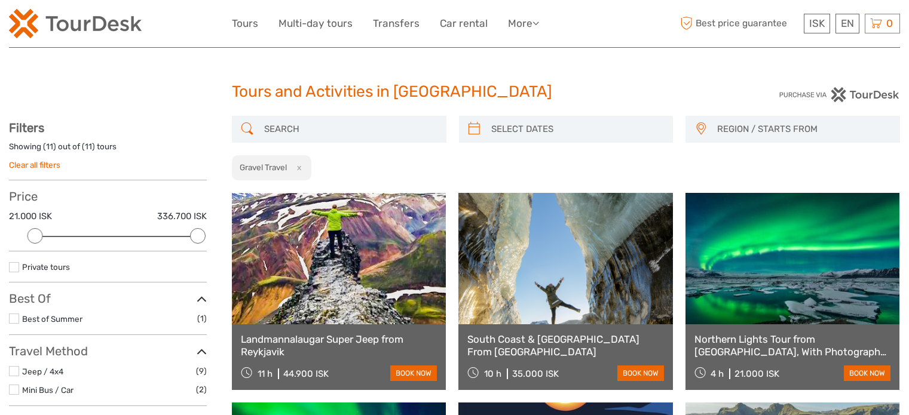
select select
